Goal: Information Seeking & Learning: Check status

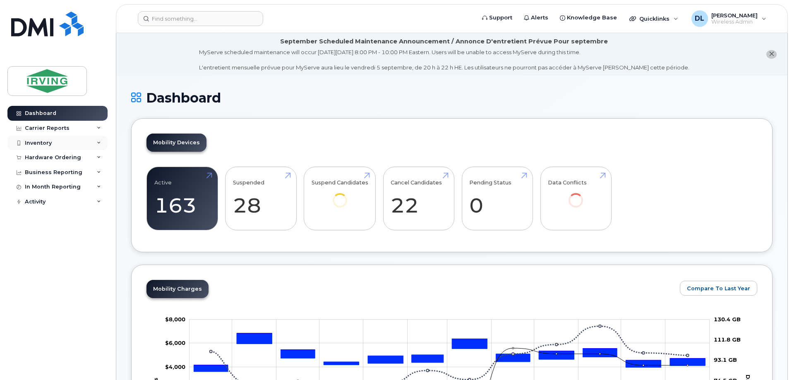
click at [32, 144] on div "Inventory" at bounding box center [38, 143] width 27 height 7
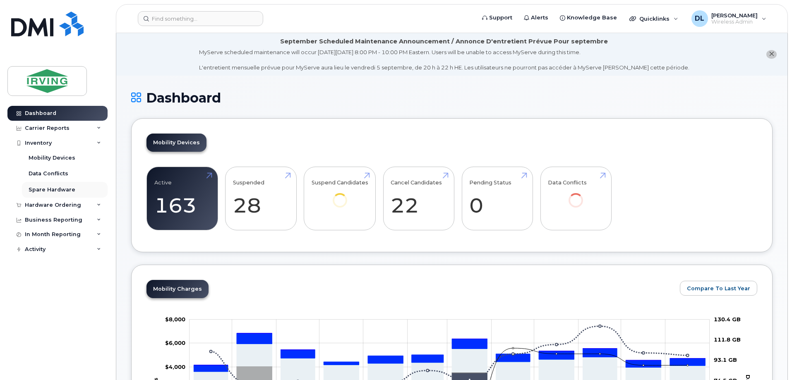
scroll to position [165, 0]
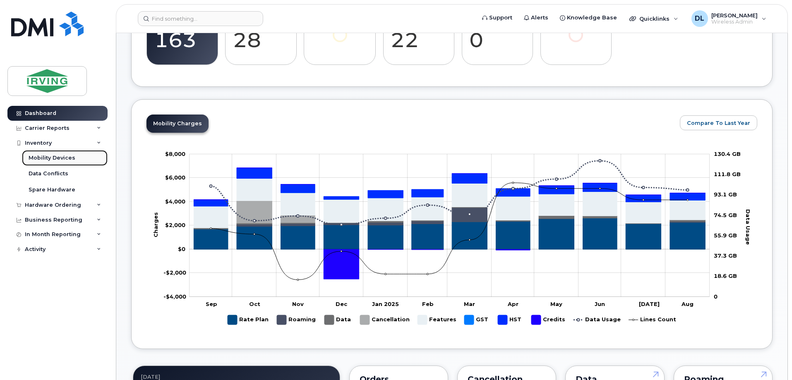
click at [55, 160] on div "Mobility Devices" at bounding box center [52, 157] width 47 height 7
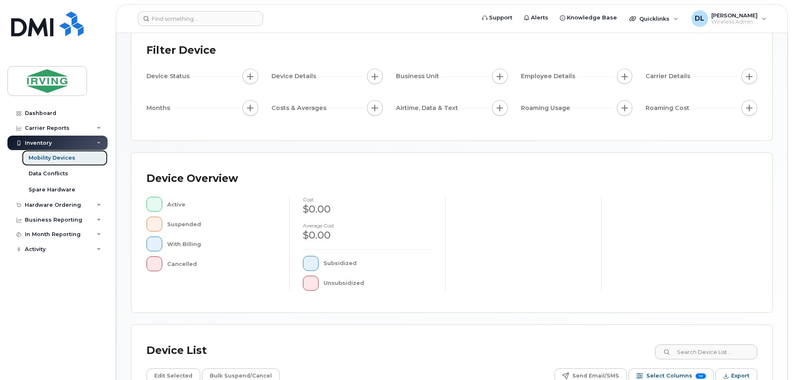
scroll to position [189, 0]
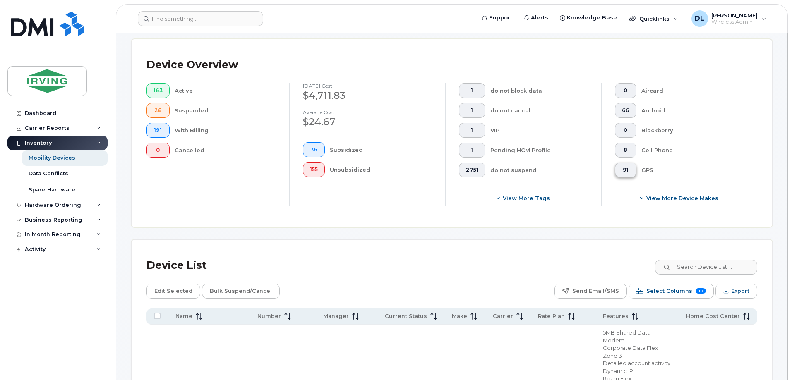
click at [630, 163] on button "91" at bounding box center [626, 170] width 22 height 15
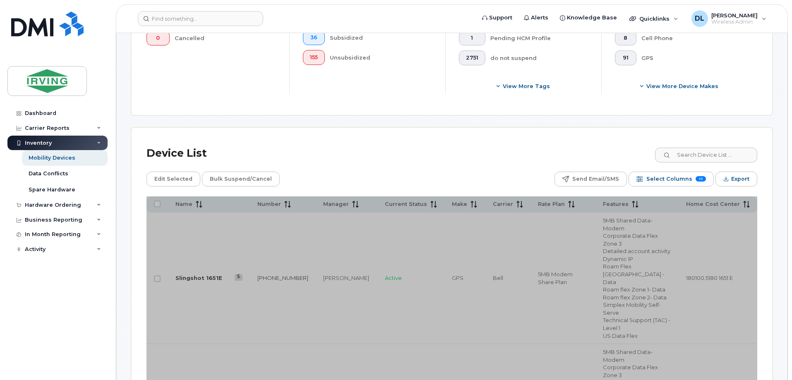
scroll to position [230, 0]
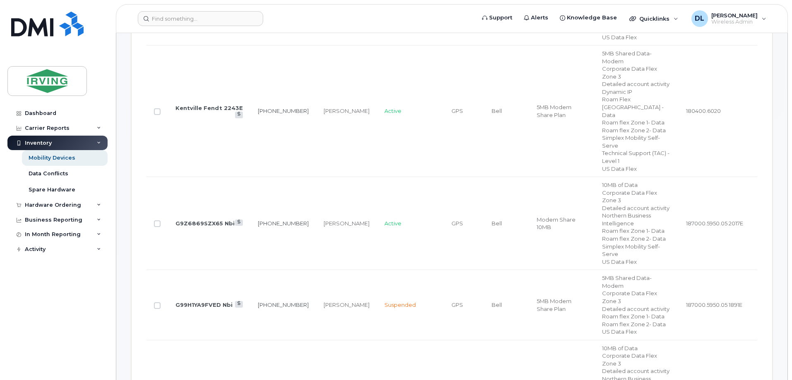
scroll to position [685, 0]
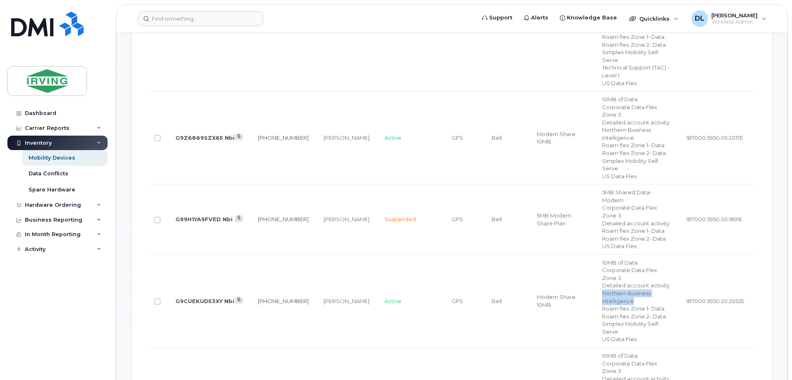
drag, startPoint x: 607, startPoint y: 256, endPoint x: 665, endPoint y: 262, distance: 58.2
click at [665, 290] on div "Northern Business Intelligence" at bounding box center [636, 297] width 69 height 15
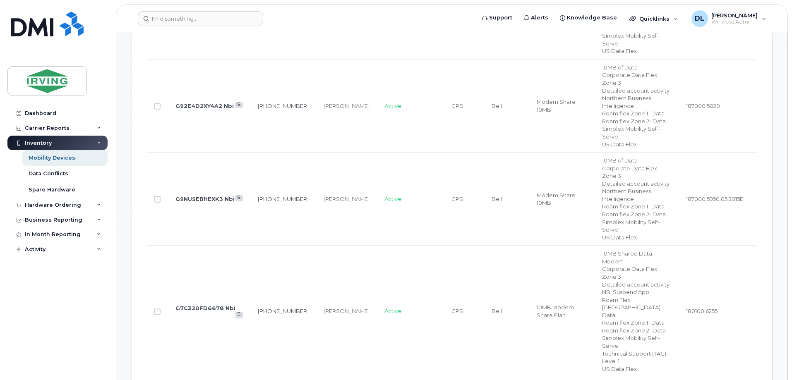
scroll to position [1554, 0]
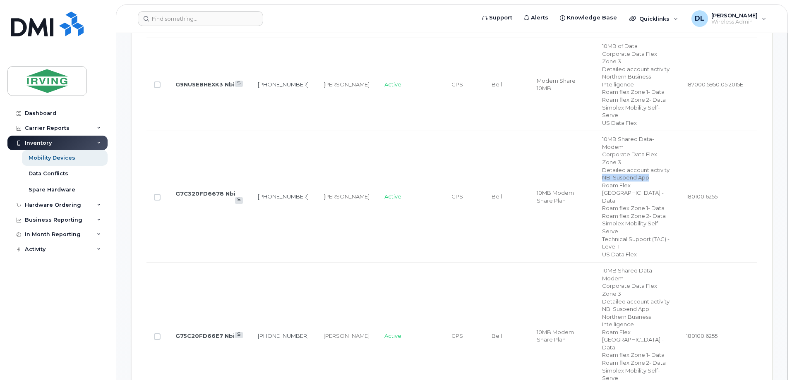
drag, startPoint x: 604, startPoint y: 141, endPoint x: 660, endPoint y: 142, distance: 55.4
click at [660, 142] on td "10MB Shared Data-Modem Corporate Data Flex Zone 3 Detailed account activity NBI…" at bounding box center [636, 197] width 84 height 132
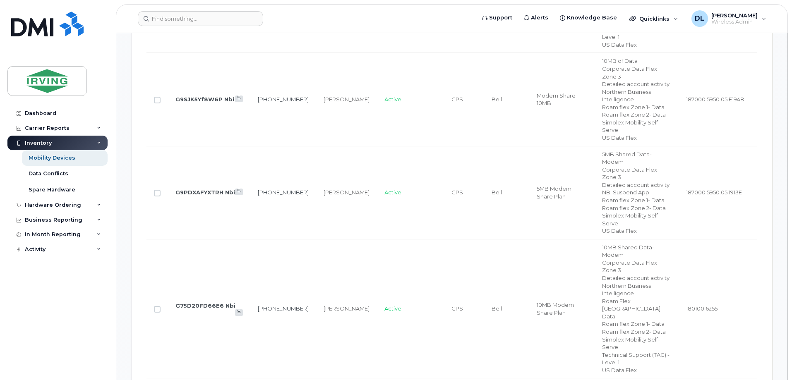
scroll to position [1926, 0]
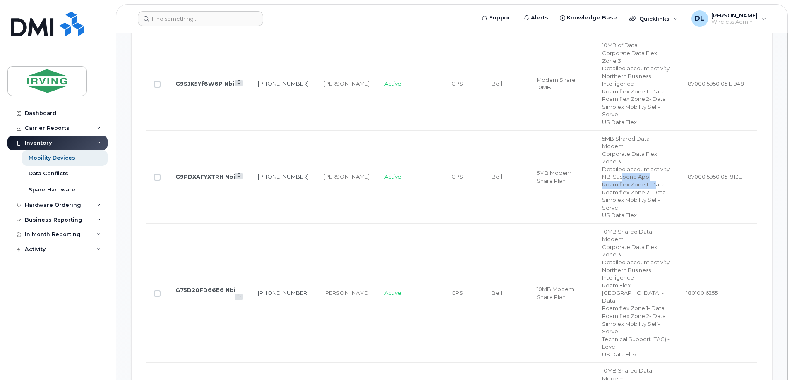
drag, startPoint x: 657, startPoint y: 112, endPoint x: 626, endPoint y: 111, distance: 30.6
click at [626, 131] on td "5MB Shared Data-Modem Corporate Data Flex Zone 3 Detailed account activity NBI …" at bounding box center [636, 177] width 84 height 93
click at [646, 181] on div "Roam flex Zone 1- Data" at bounding box center [636, 185] width 69 height 8
drag, startPoint x: 656, startPoint y: 109, endPoint x: 603, endPoint y: 110, distance: 53.4
click at [603, 131] on td "5MB Shared Data-Modem Corporate Data Flex Zone 3 Detailed account activity NBI …" at bounding box center [636, 177] width 84 height 93
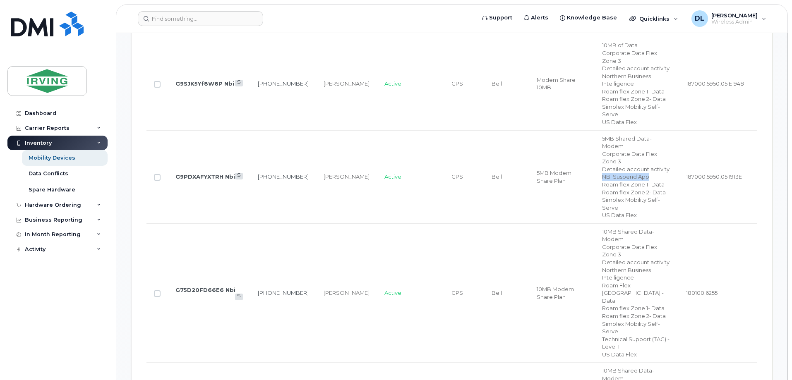
click at [615, 173] on div "NBI Suspend App" at bounding box center [636, 177] width 69 height 8
drag, startPoint x: 656, startPoint y: 107, endPoint x: 600, endPoint y: 108, distance: 55.9
click at [600, 131] on td "5MB Shared Data-Modem Corporate Data Flex Zone 3 Detailed account activity NBI …" at bounding box center [636, 177] width 84 height 93
click at [659, 173] on div "NBI Suspend App" at bounding box center [636, 177] width 69 height 8
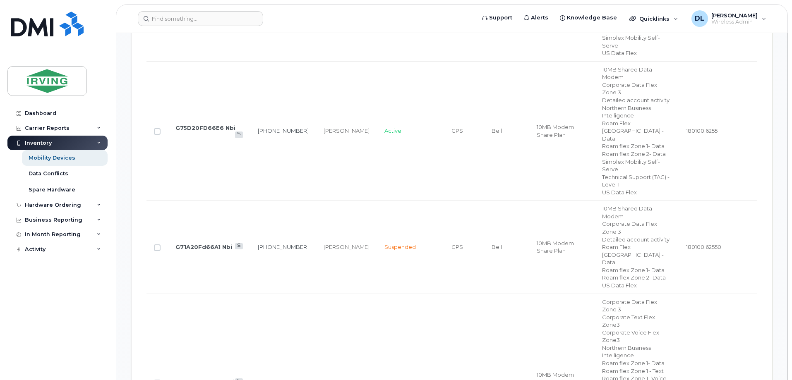
scroll to position [2091, 0]
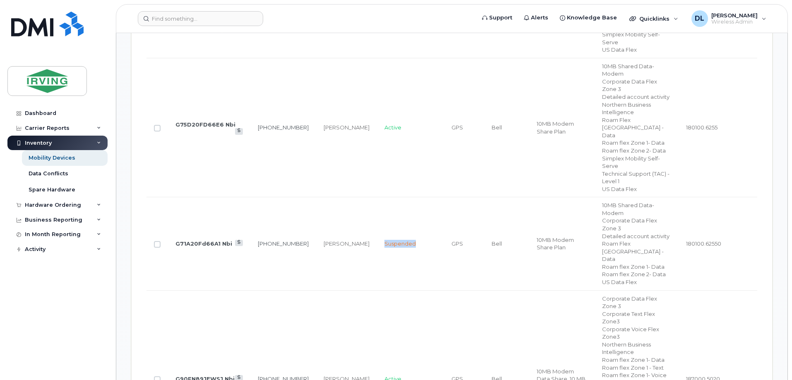
drag, startPoint x: 360, startPoint y: 154, endPoint x: 401, endPoint y: 153, distance: 41.0
click at [401, 197] on td "Suspended" at bounding box center [410, 243] width 67 height 93
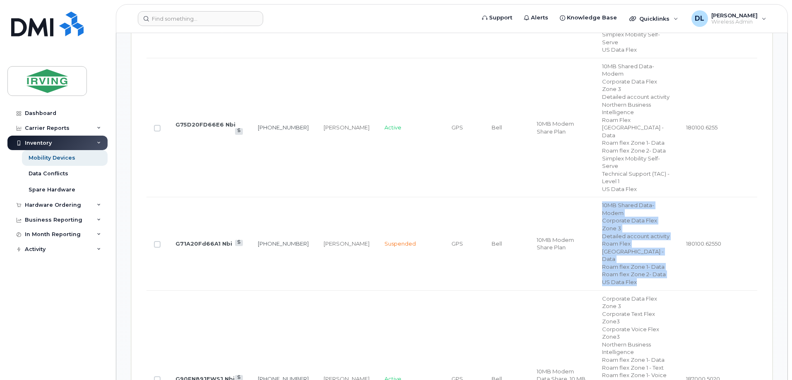
drag, startPoint x: 606, startPoint y: 120, endPoint x: 661, endPoint y: 181, distance: 82.0
click at [661, 197] on td "10MB Shared Data-Modem Corporate Data Flex Zone 3 Detailed account activity Roa…" at bounding box center [636, 243] width 84 height 93
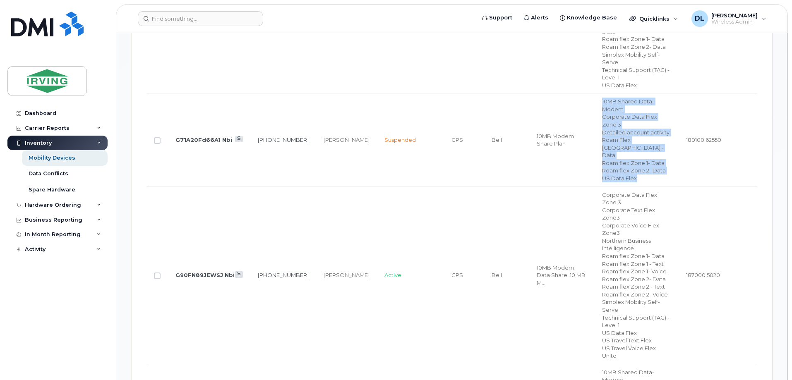
scroll to position [2298, 0]
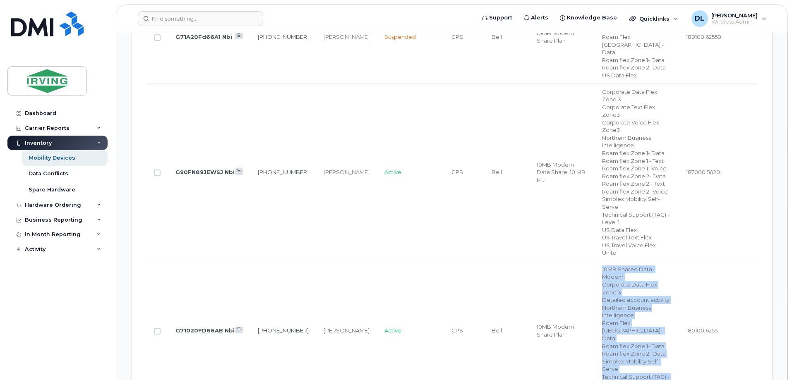
drag, startPoint x: 606, startPoint y: 161, endPoint x: 646, endPoint y: 268, distance: 114.0
click at [646, 268] on td "10MB Shared Data-Modem Corporate Data Flex Zone 3 Detailed account activity Nor…" at bounding box center [636, 330] width 84 height 139
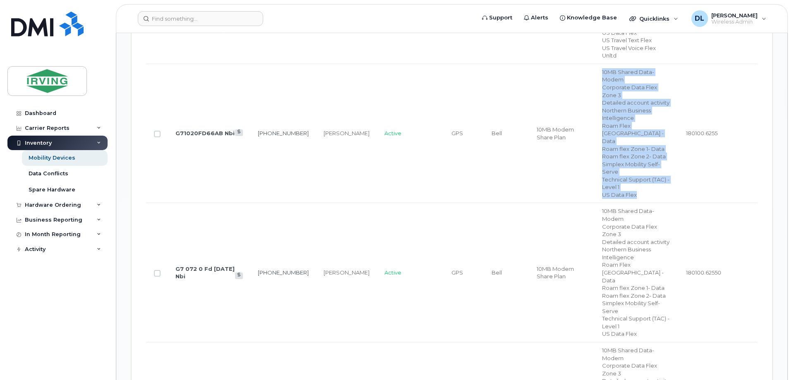
scroll to position [2505, 0]
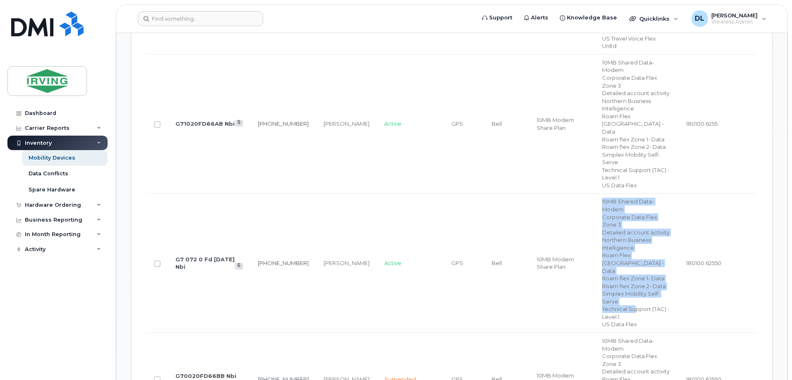
drag, startPoint x: 620, startPoint y: 108, endPoint x: 639, endPoint y: 175, distance: 69.9
click at [639, 194] on td "10MB Shared Data-Modem Corporate Data Flex Zone 3 Detailed account activity Nor…" at bounding box center [636, 263] width 84 height 139
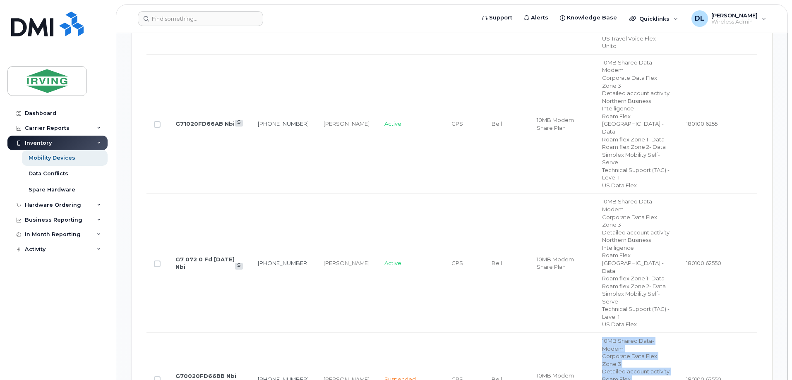
drag, startPoint x: 612, startPoint y: 207, endPoint x: 642, endPoint y: 257, distance: 58.0
click at [642, 333] on td "10MB Shared Data-Modem Corporate Data Flex Zone 3 Detailed account activity Roa…" at bounding box center [636, 379] width 84 height 93
drag, startPoint x: 605, startPoint y: 280, endPoint x: 661, endPoint y: 344, distance: 85.0
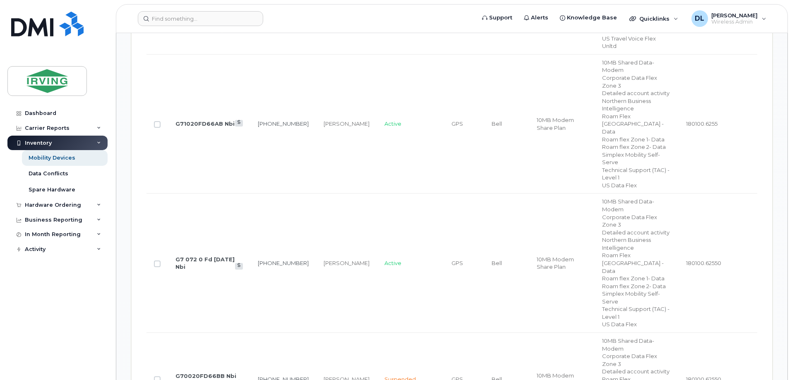
drag, startPoint x: 606, startPoint y: 203, endPoint x: 662, endPoint y: 262, distance: 81.6
click at [662, 333] on td "10MB Shared Data-Modem Corporate Data Flex Zone 3 Detailed account activity Roa…" at bounding box center [636, 379] width 84 height 93
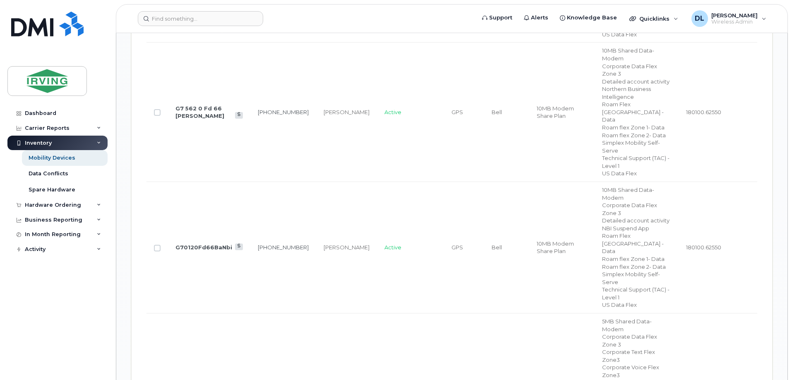
scroll to position [3043, 0]
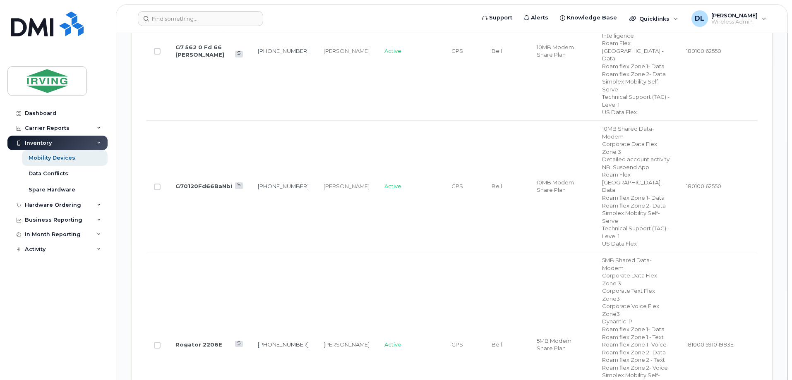
drag, startPoint x: 606, startPoint y: 238, endPoint x: 680, endPoint y: 344, distance: 128.9
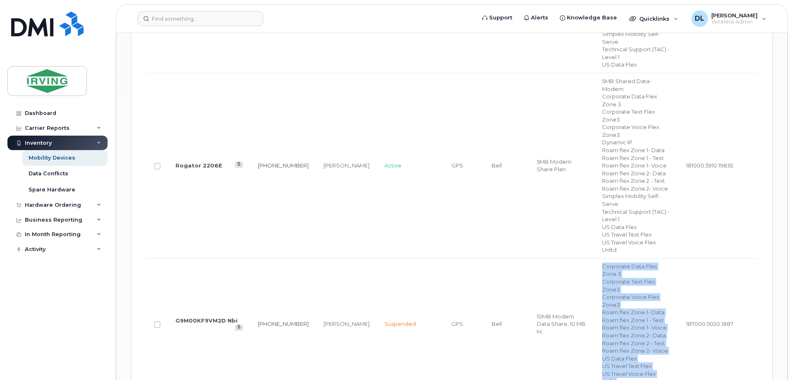
scroll to position [3291, 0]
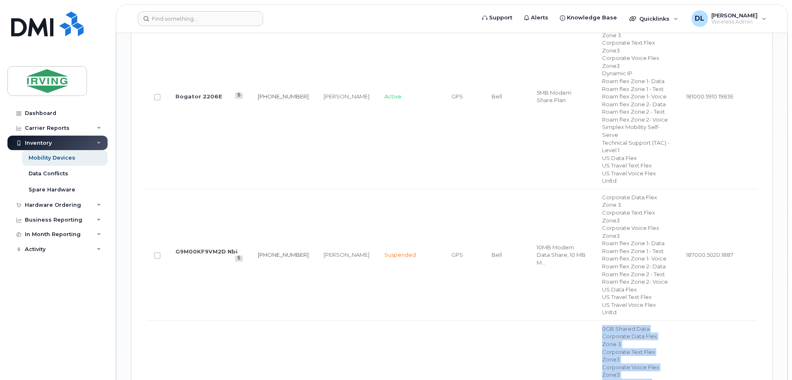
drag, startPoint x: 678, startPoint y: 275, endPoint x: 603, endPoint y: 113, distance: 178.2
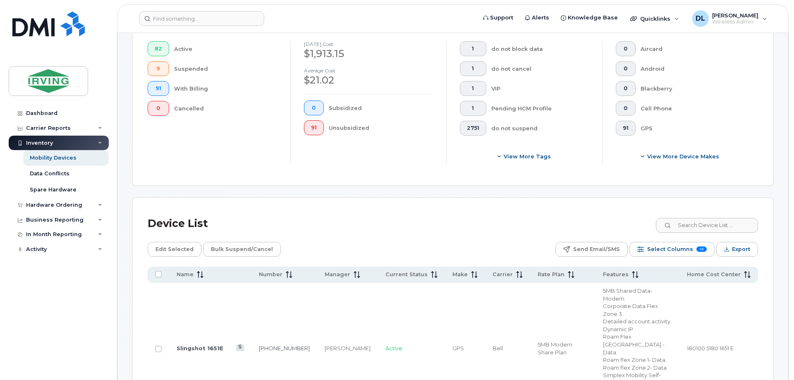
scroll to position [147, 0]
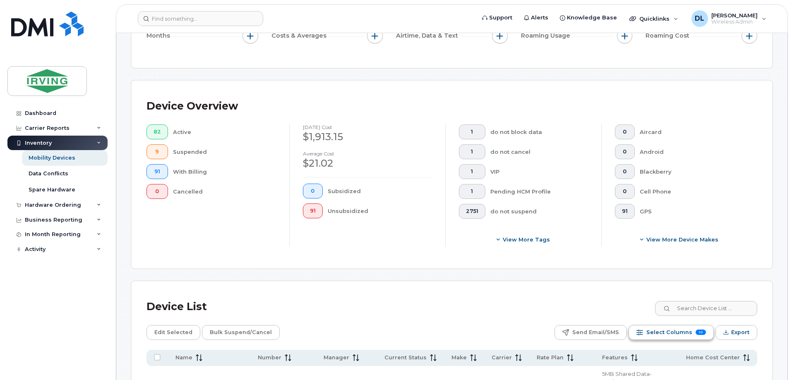
click at [669, 333] on button "Select Columns 10" at bounding box center [670, 332] width 85 height 15
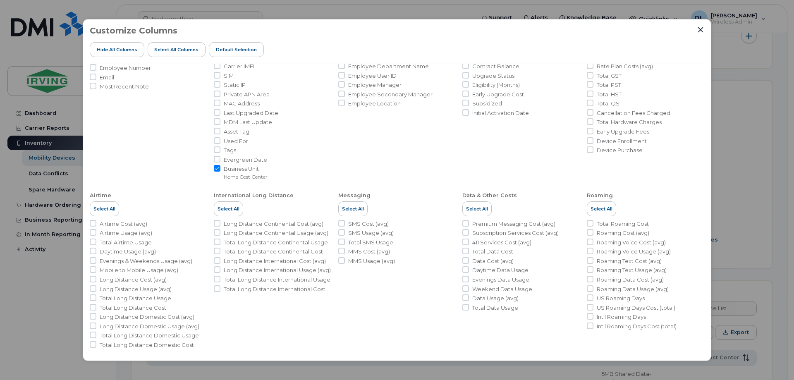
scroll to position [88, 0]
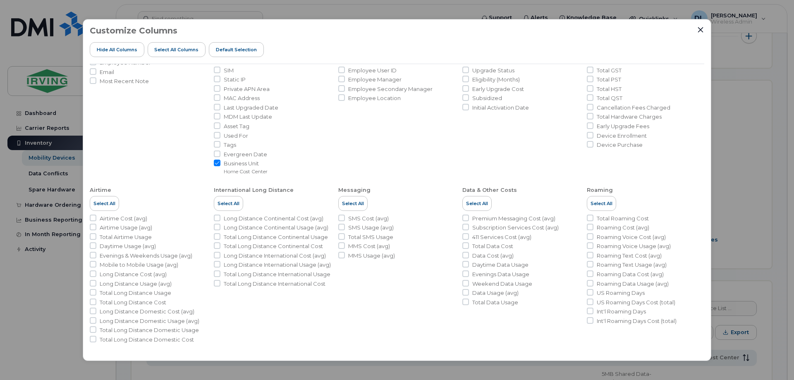
click at [524, 132] on li "Carrier Details Select All Carrier Account Rate Plan Features Contract Expiry C…" at bounding box center [520, 75] width 117 height 199
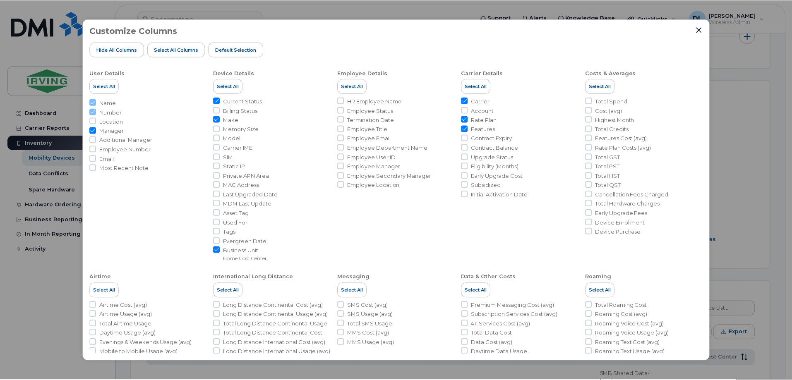
scroll to position [0, 0]
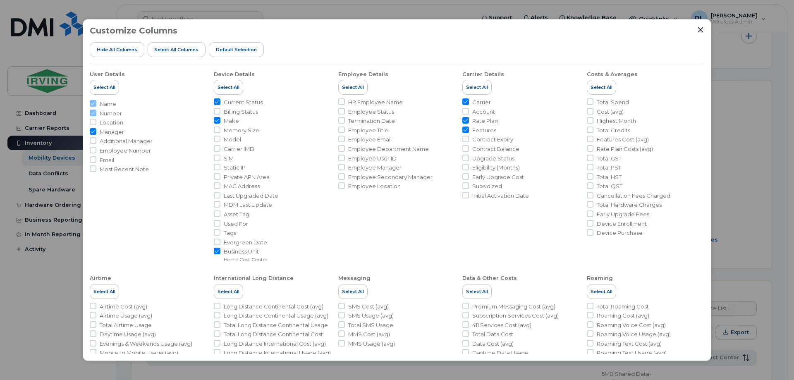
click at [776, 119] on div "Customize Columns Hide All Columns Select all Columns Default Selection User De…" at bounding box center [397, 190] width 794 height 380
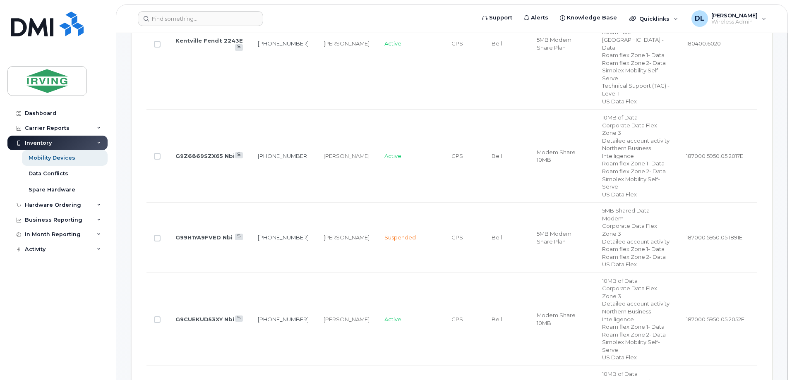
scroll to position [726, 0]
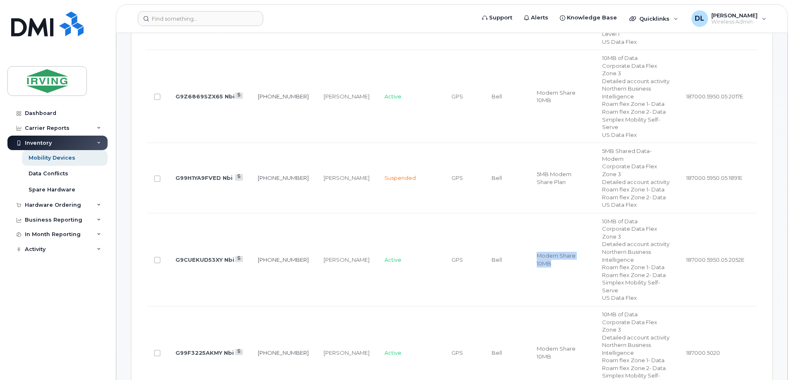
drag, startPoint x: 517, startPoint y: 223, endPoint x: 579, endPoint y: 223, distance: 62.0
click at [579, 223] on td "Modem Share 10MB" at bounding box center [561, 259] width 65 height 93
drag, startPoint x: 513, startPoint y: 138, endPoint x: 586, endPoint y: 140, distance: 72.8
click at [586, 143] on td "5MB Modem Share Plan" at bounding box center [561, 178] width 65 height 70
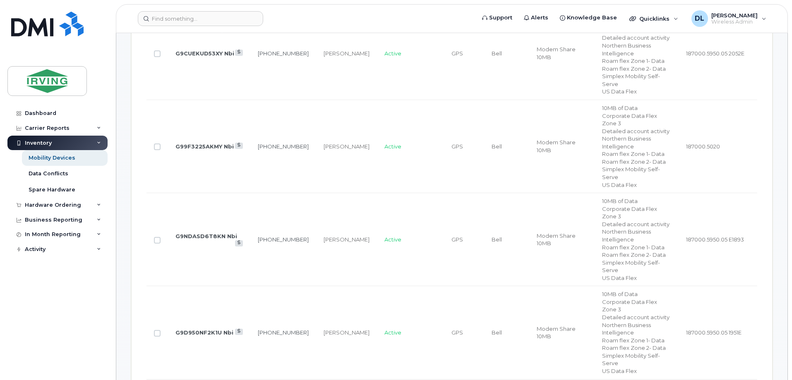
scroll to position [933, 0]
drag, startPoint x: 568, startPoint y: 113, endPoint x: 502, endPoint y: 113, distance: 66.6
click at [502, 113] on tr "G99F3225AKMY Nbi [PHONE_NUMBER] [PERSON_NAME] Active GPS Bell Modem Share 10MB …" at bounding box center [451, 146] width 611 height 93
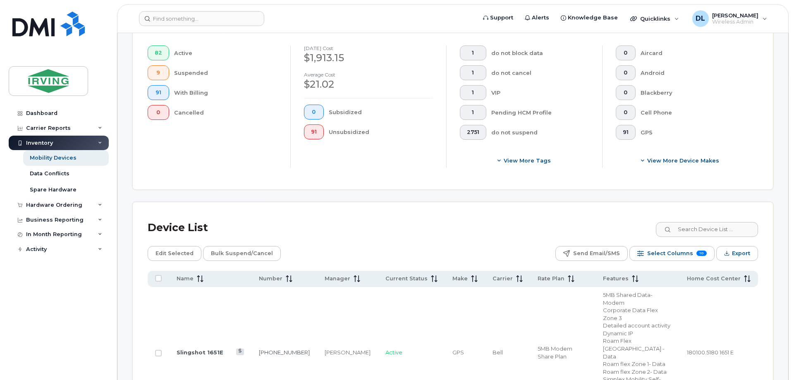
scroll to position [271, 0]
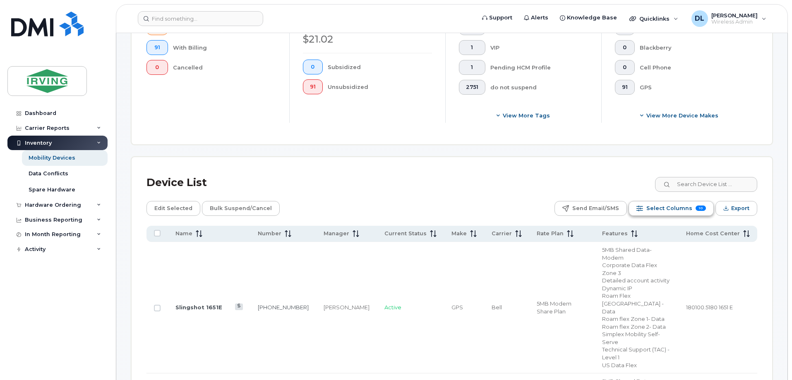
click at [662, 202] on span "Select Columns" at bounding box center [669, 208] width 46 height 12
